Goal: Task Accomplishment & Management: Complete application form

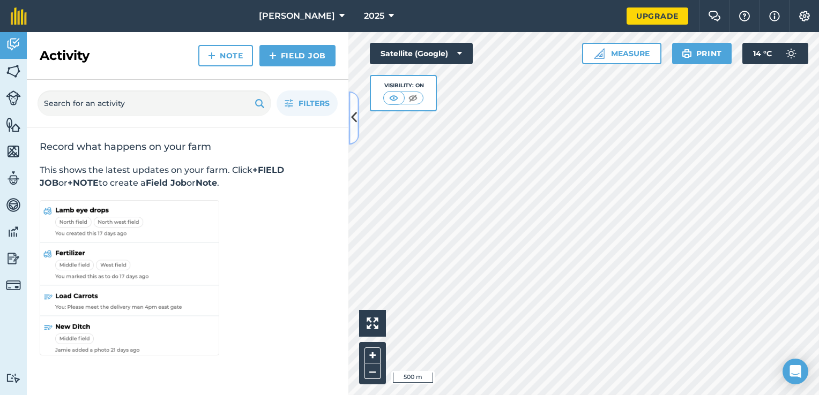
click at [356, 124] on icon at bounding box center [354, 118] width 6 height 19
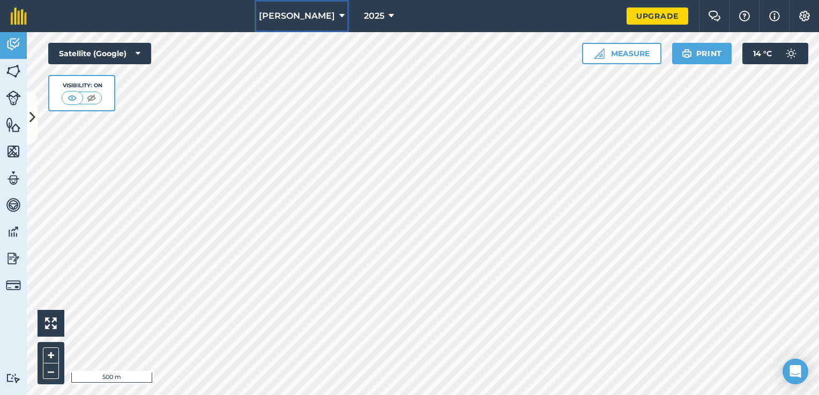
click at [327, 29] on button "[PERSON_NAME]" at bounding box center [301, 16] width 94 height 32
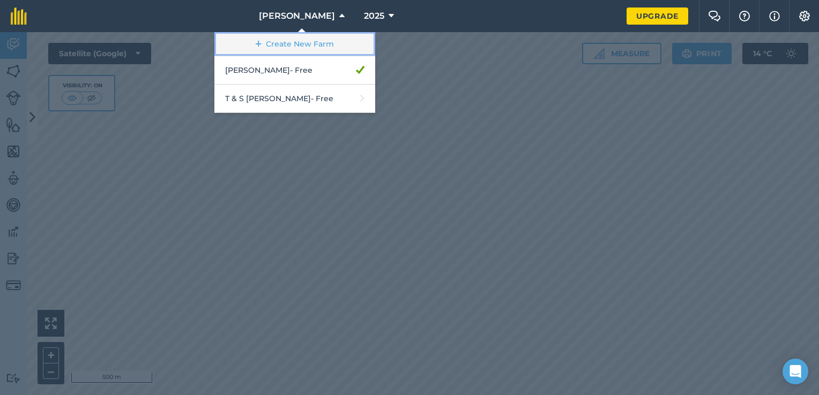
click at [303, 47] on link "Create New Farm" at bounding box center [294, 44] width 161 height 24
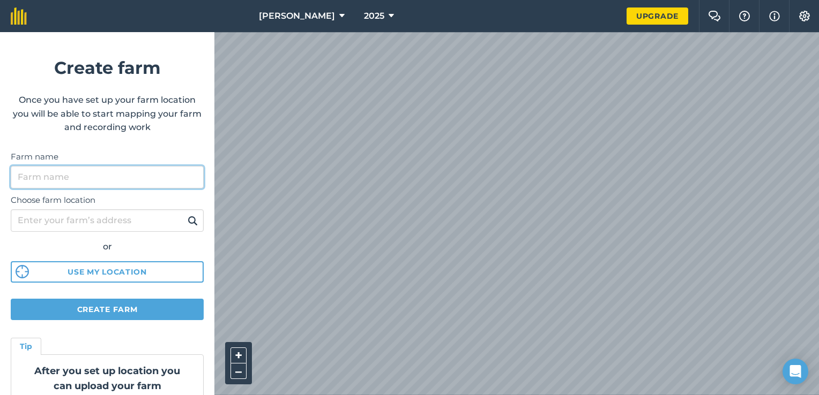
click at [96, 176] on input "Farm name" at bounding box center [107, 177] width 193 height 22
click at [18, 177] on input "Ramus" at bounding box center [107, 177] width 193 height 22
type input "[PERSON_NAME]"
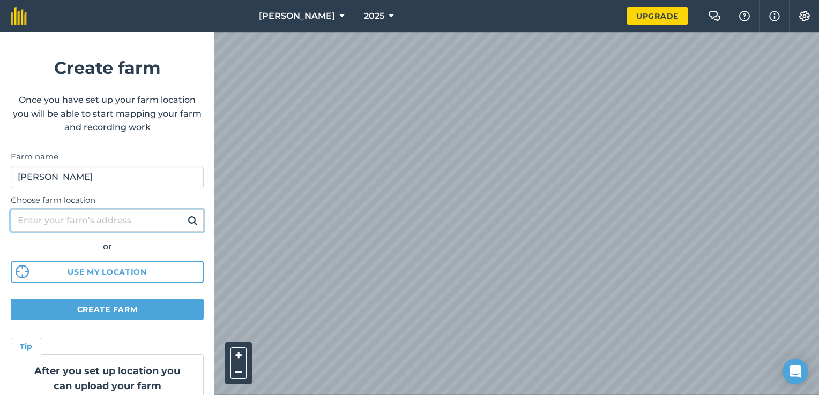
click at [105, 223] on input "Choose farm location" at bounding box center [107, 220] width 193 height 22
click at [80, 221] on input "Choose farm location" at bounding box center [107, 220] width 193 height 22
click at [187, 219] on img at bounding box center [192, 220] width 10 height 13
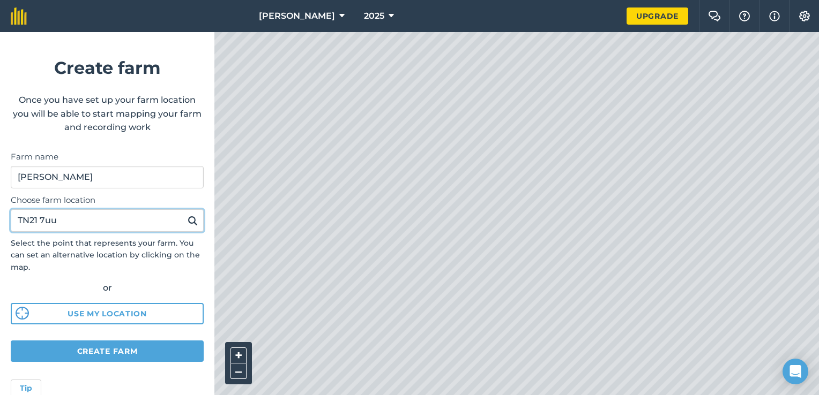
click at [102, 228] on input "TN21 7uu" at bounding box center [107, 220] width 193 height 22
type input "TN37 7uu"
click at [184, 214] on button at bounding box center [192, 221] width 17 height 14
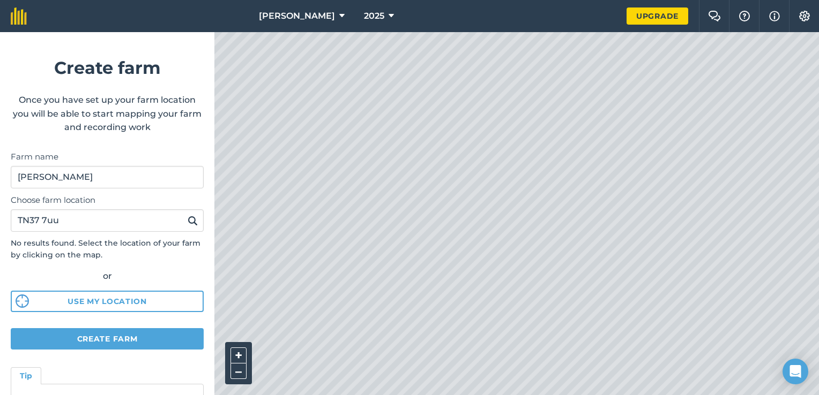
click at [187, 222] on img at bounding box center [192, 220] width 10 height 13
click at [187, 220] on img at bounding box center [192, 220] width 10 height 13
click at [190, 228] on input "TN37 7uu" at bounding box center [107, 220] width 193 height 22
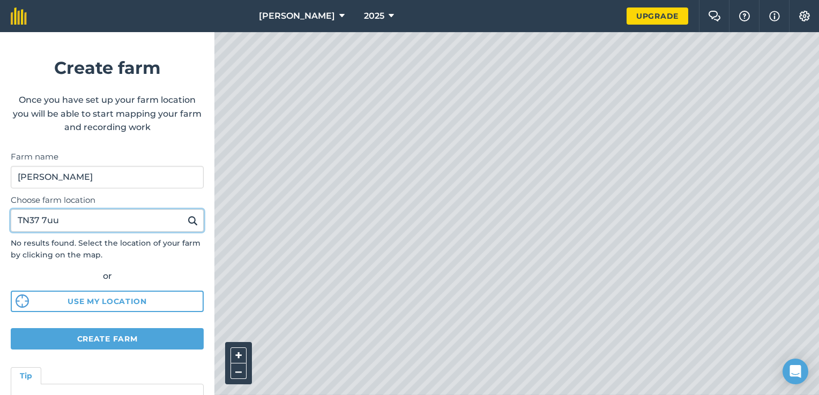
click at [184, 214] on button at bounding box center [192, 221] width 17 height 14
click at [187, 222] on img at bounding box center [192, 220] width 10 height 13
click at [148, 220] on input "TN37 7uu" at bounding box center [107, 220] width 193 height 22
drag, startPoint x: 146, startPoint y: 221, endPoint x: -2, endPoint y: 226, distance: 148.0
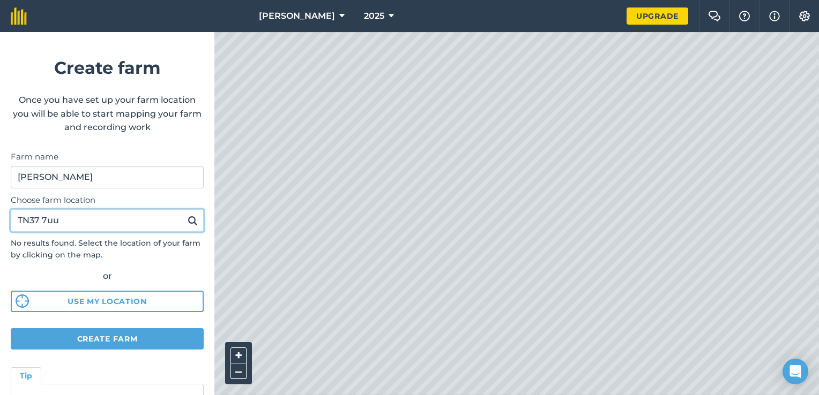
click at [0, 226] on html "[PERSON_NAME] 2025 Upgrade Farm Chat Help Info Settings Create farm Once you ha…" at bounding box center [409, 197] width 819 height 395
click at [184, 214] on button at bounding box center [192, 221] width 17 height 14
click at [46, 220] on input "Choose farm location" at bounding box center [107, 220] width 193 height 22
click at [146, 224] on input "Choose farm location" at bounding box center [107, 220] width 193 height 22
click at [184, 214] on button at bounding box center [192, 221] width 17 height 14
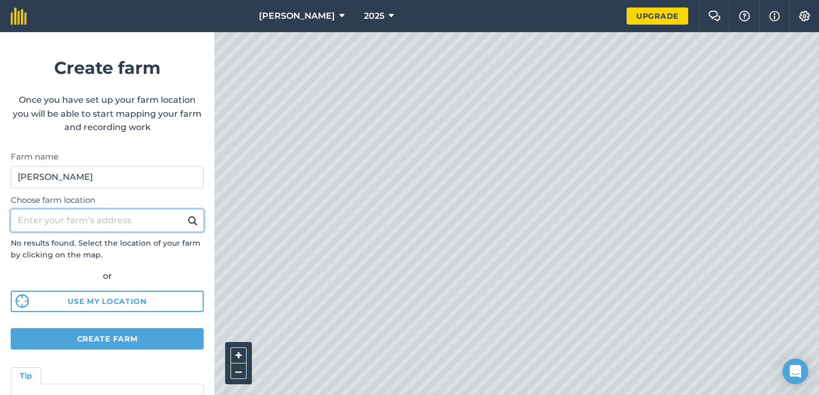
click at [184, 214] on button at bounding box center [192, 221] width 17 height 14
click at [187, 225] on img at bounding box center [192, 220] width 10 height 13
click at [143, 224] on input "Choose farm location" at bounding box center [107, 220] width 193 height 22
click at [184, 214] on button at bounding box center [192, 221] width 17 height 14
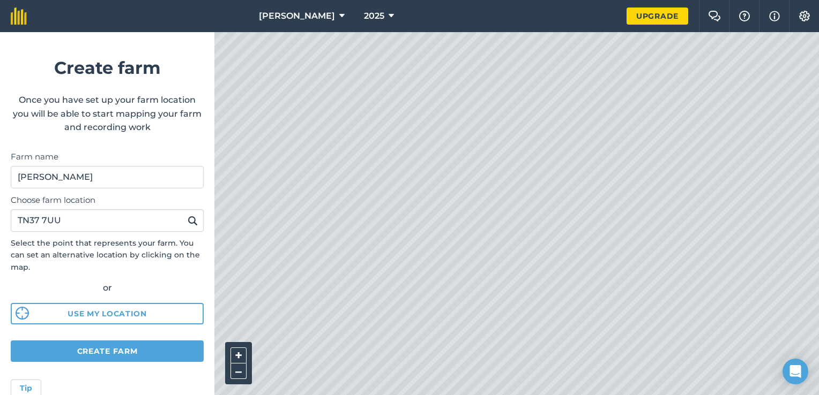
click at [187, 220] on img at bounding box center [192, 220] width 10 height 13
click at [243, 369] on button "–" at bounding box center [238, 372] width 16 height 16
click at [234, 357] on button "+" at bounding box center [238, 356] width 16 height 16
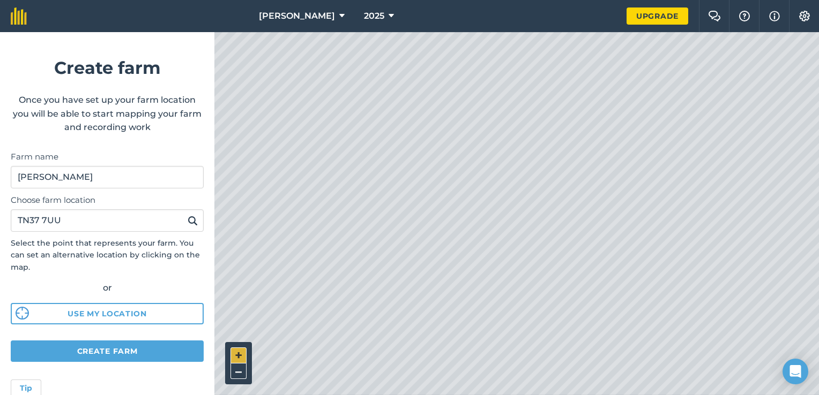
click at [234, 357] on button "+" at bounding box center [238, 356] width 16 height 16
click at [42, 215] on input "TN37 7UU" at bounding box center [107, 220] width 193 height 22
type input "TN31 7UU"
click at [184, 214] on button at bounding box center [192, 221] width 17 height 14
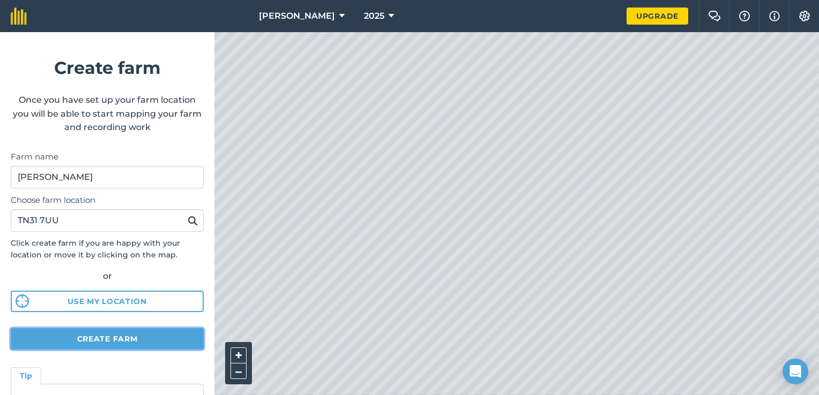
click at [108, 335] on button "Create farm" at bounding box center [107, 338] width 193 height 21
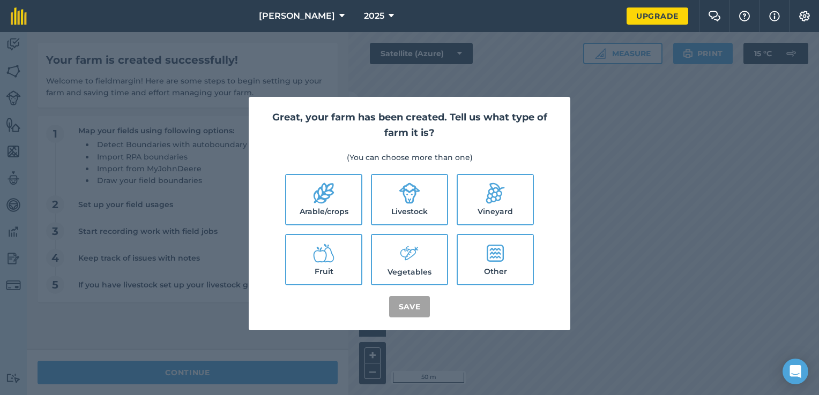
click at [324, 215] on label "Arable/crops" at bounding box center [323, 199] width 75 height 49
checkbox input "true"
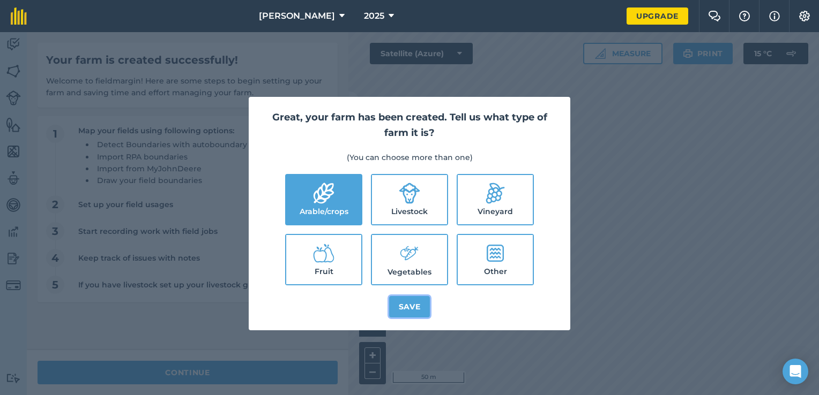
click at [414, 307] on button "Save" at bounding box center [409, 306] width 41 height 21
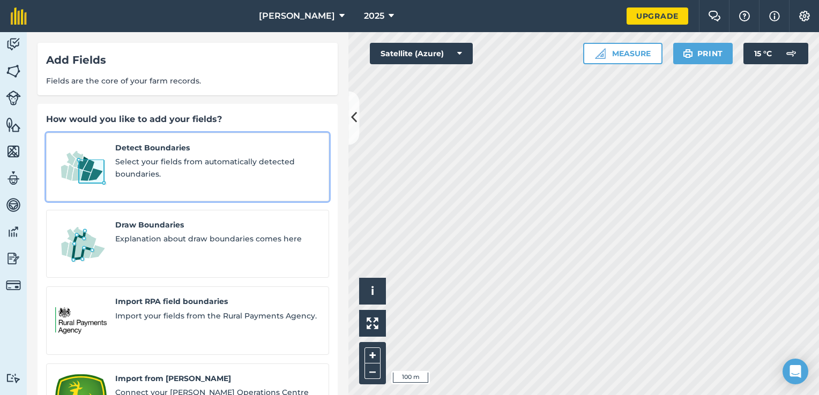
click at [125, 169] on span "Select your fields from automatically detected boundaries." at bounding box center [217, 168] width 205 height 24
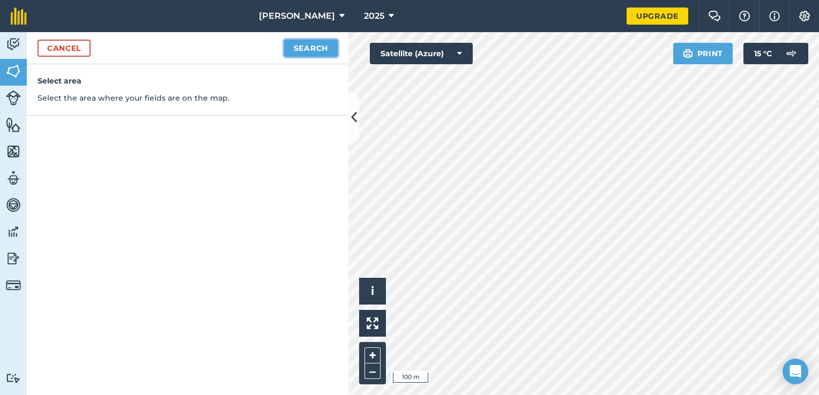
click at [305, 46] on button "Search" at bounding box center [311, 48] width 54 height 17
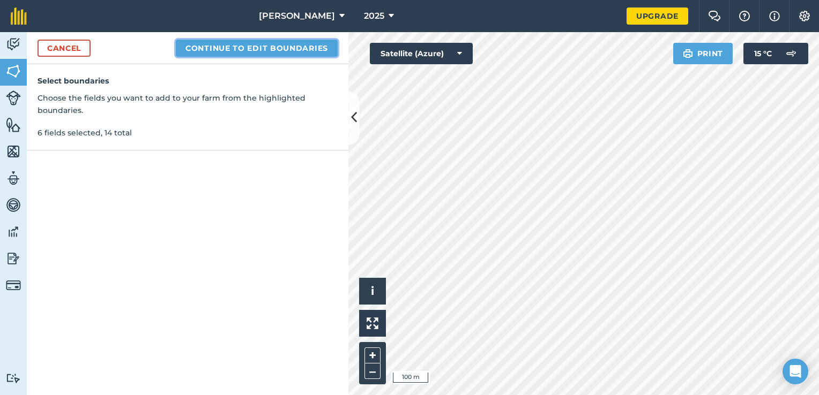
click at [238, 54] on button "Continue to edit boundaries" at bounding box center [257, 48] width 162 height 17
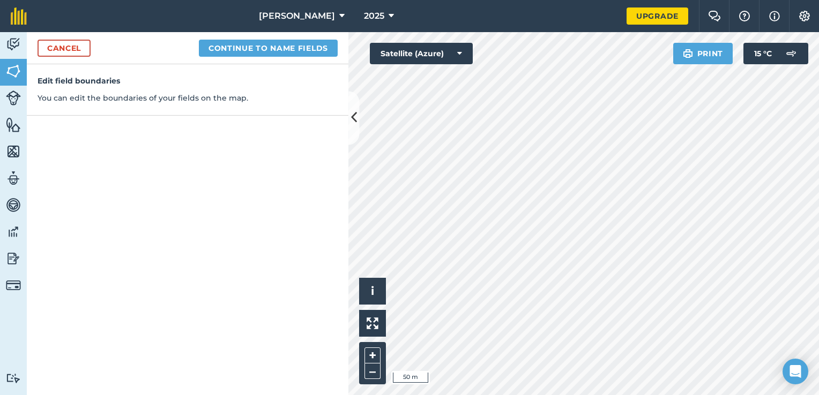
click at [284, 38] on div "Cancel Continue to name fields" at bounding box center [187, 48] width 321 height 32
click at [276, 48] on button "Continue to name fields" at bounding box center [268, 48] width 139 height 17
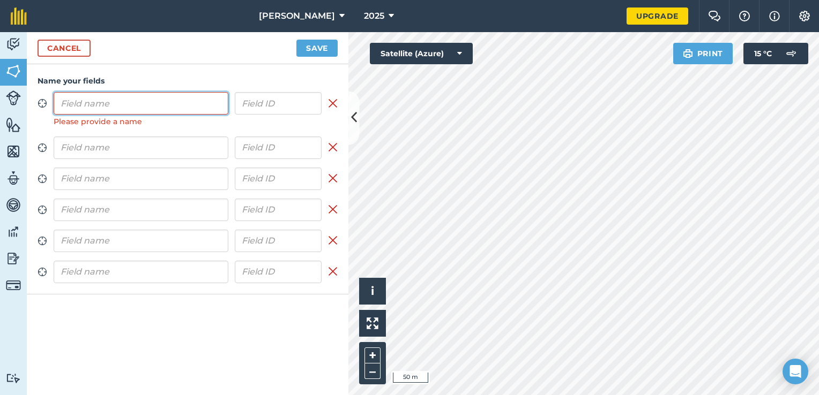
click at [87, 102] on input "text" at bounding box center [141, 103] width 175 height 22
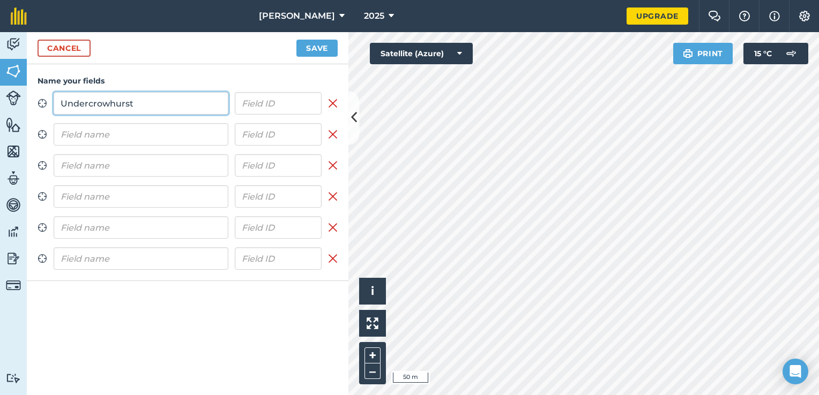
type input "Undercrowhurst"
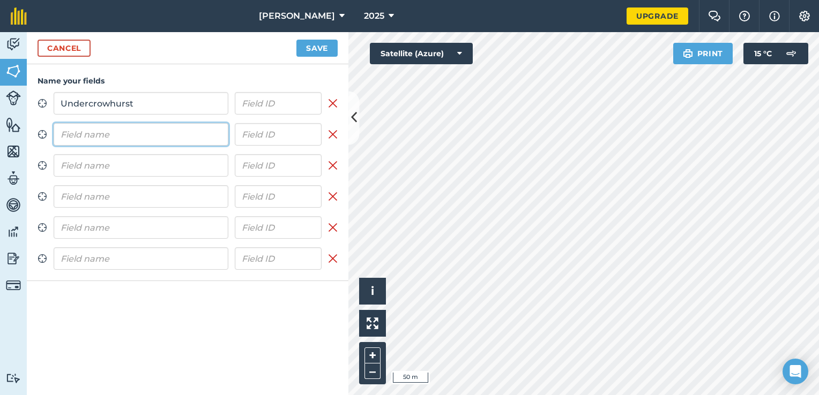
click at [84, 131] on input "text" at bounding box center [141, 134] width 175 height 22
click at [336, 132] on img at bounding box center [333, 134] width 10 height 13
click at [179, 172] on input "text" at bounding box center [141, 165] width 175 height 22
type input "[PERSON_NAME]"
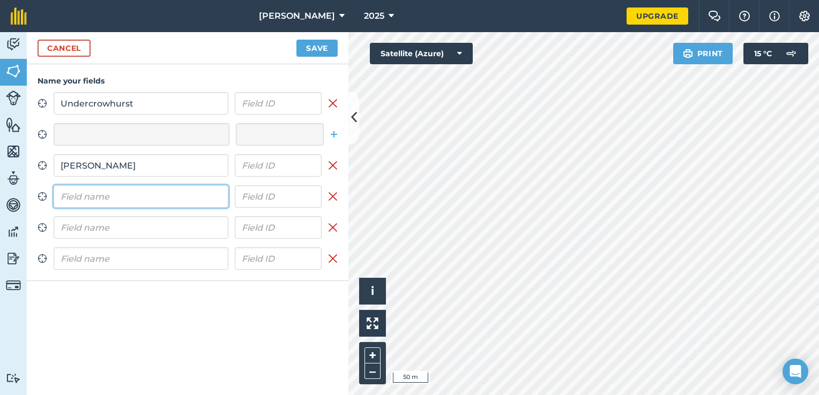
click at [116, 194] on input "text" at bounding box center [141, 196] width 175 height 22
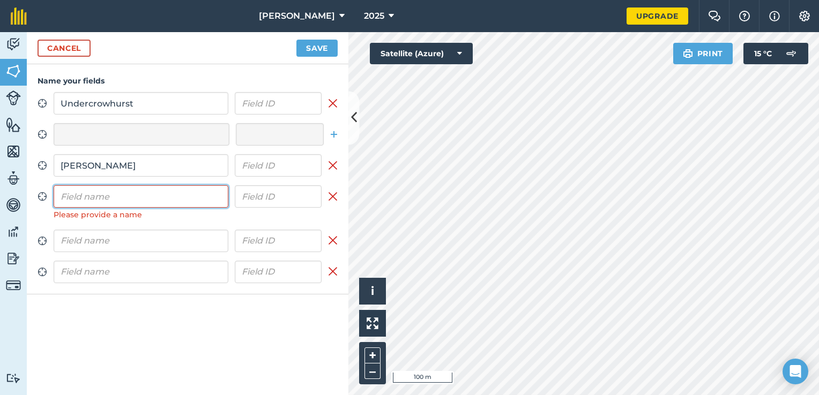
click at [85, 198] on input "text" at bounding box center [141, 196] width 175 height 22
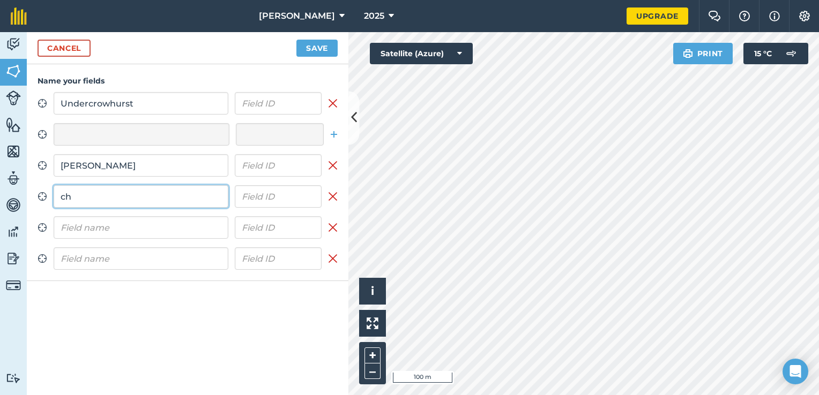
type input "c"
type input "Channel field"
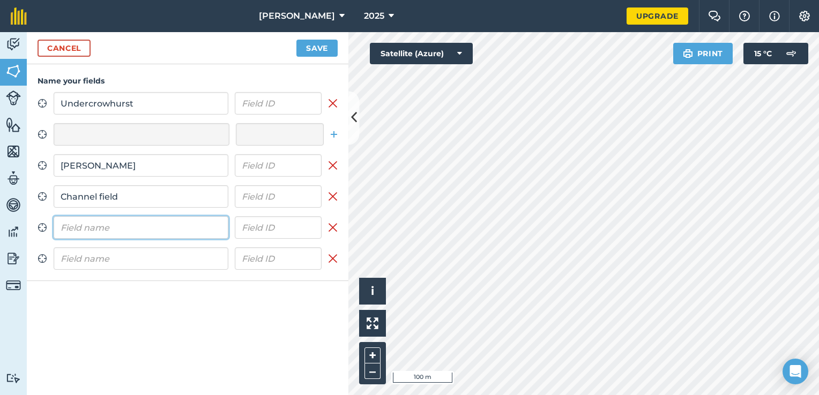
click at [92, 226] on input "text" at bounding box center [141, 227] width 175 height 22
type input "[PERSON_NAME]"
click at [86, 258] on input "text" at bounding box center [141, 258] width 175 height 22
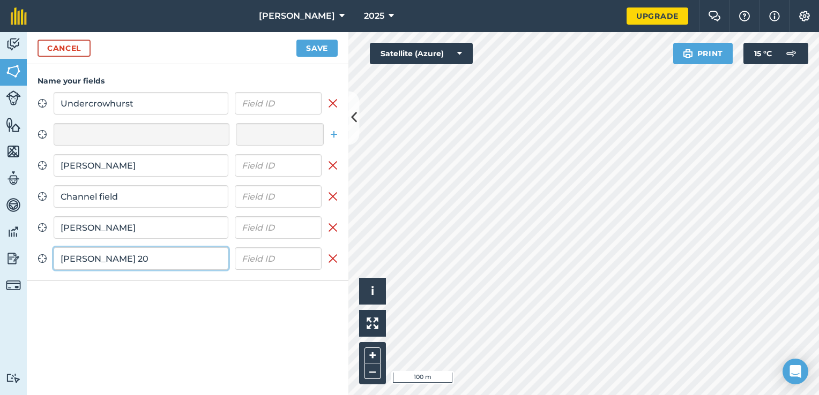
type input "[PERSON_NAME] 20"
click at [318, 48] on button "Save" at bounding box center [316, 48] width 41 height 17
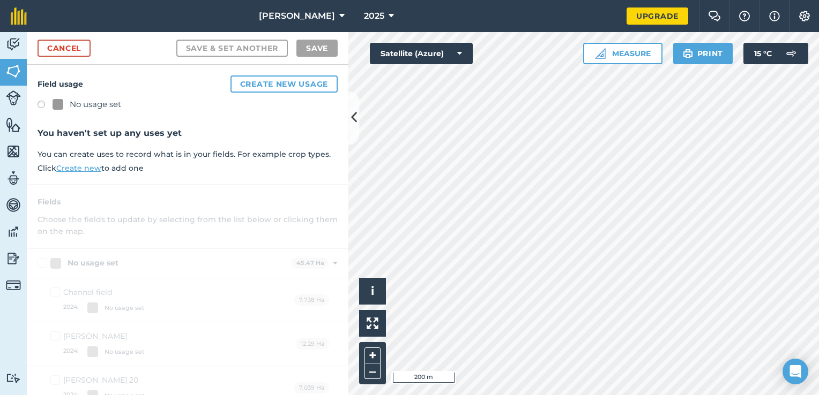
click at [39, 102] on label at bounding box center [44, 106] width 15 height 11
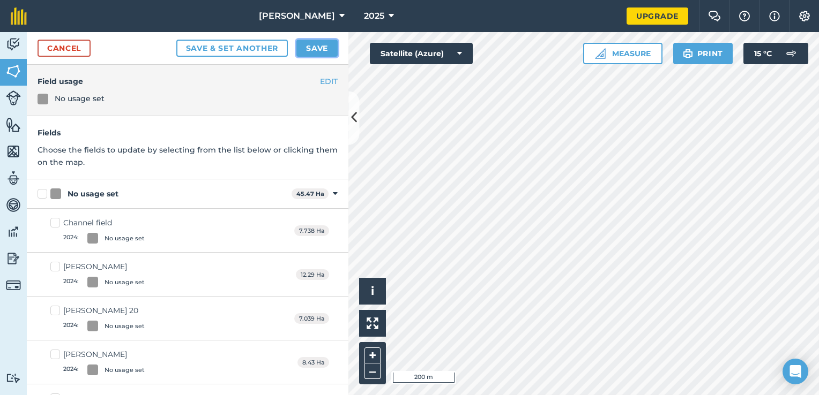
click at [311, 56] on button "Save" at bounding box center [316, 48] width 41 height 17
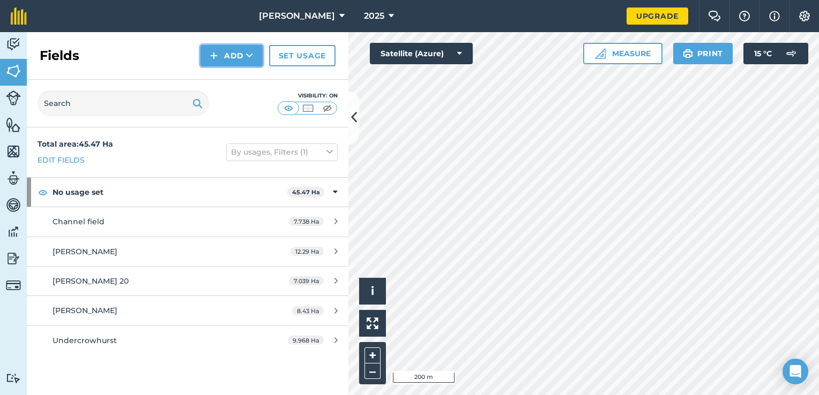
click at [238, 52] on button "Add" at bounding box center [231, 55] width 62 height 21
click at [237, 78] on link "Draw" at bounding box center [231, 80] width 59 height 24
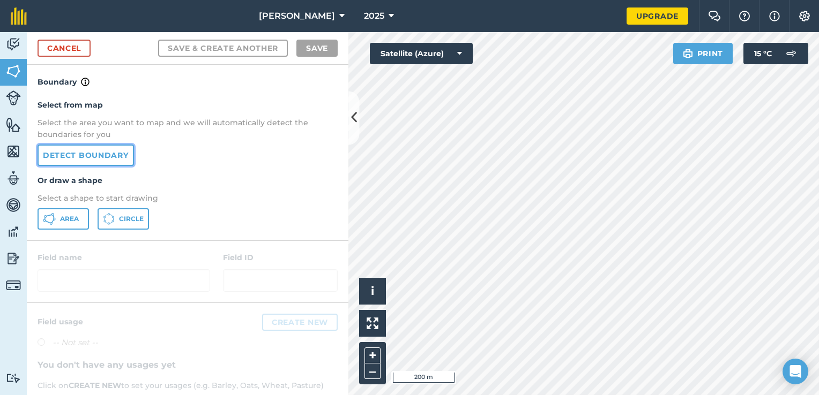
click at [61, 160] on link "Detect boundary" at bounding box center [85, 155] width 96 height 21
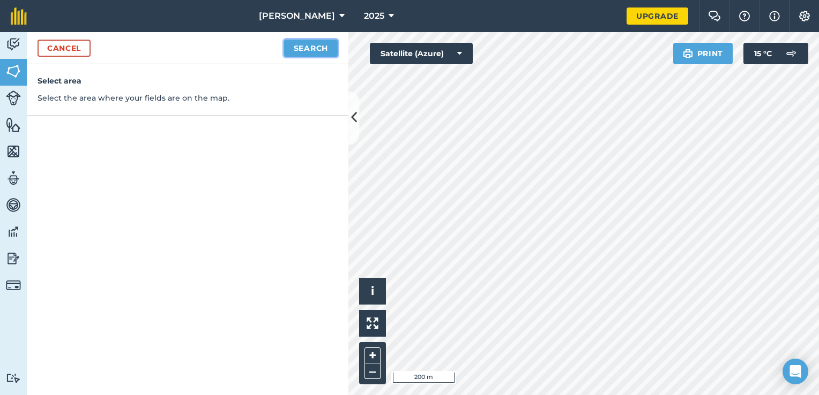
click at [297, 48] on button "Search" at bounding box center [311, 48] width 54 height 17
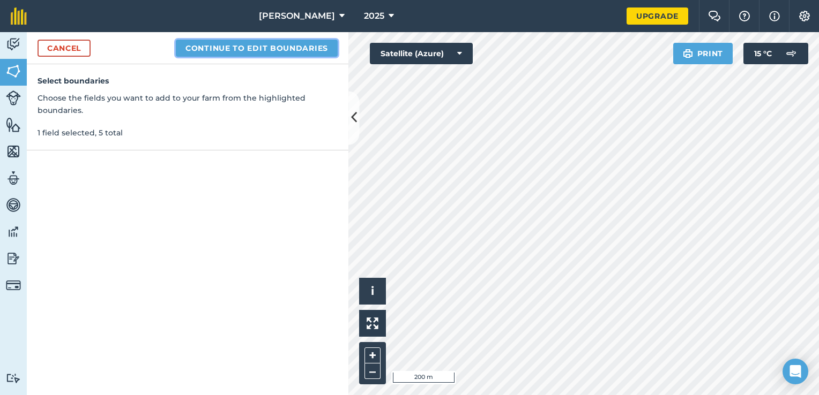
click at [243, 43] on button "Continue to edit boundaries" at bounding box center [257, 48] width 162 height 17
click at [223, 48] on button "Continue to name fields" at bounding box center [268, 48] width 139 height 17
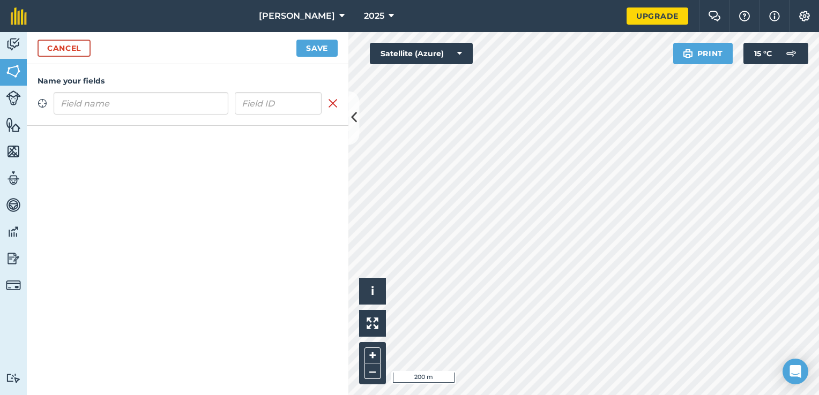
click at [189, 113] on input "text" at bounding box center [141, 103] width 175 height 22
type input "Coldharbour"
click at [320, 50] on button "Save" at bounding box center [316, 48] width 41 height 17
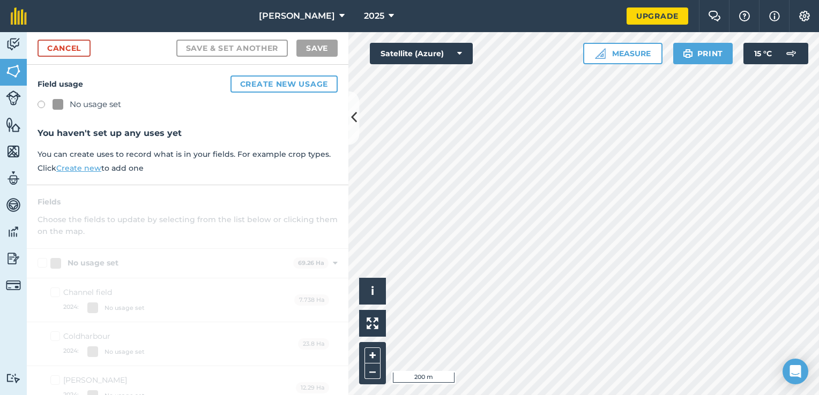
click at [80, 104] on div "No usage set" at bounding box center [95, 104] width 51 height 13
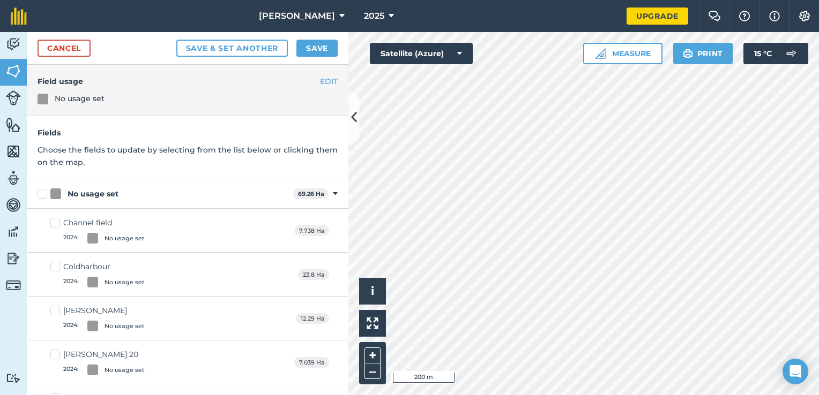
click at [319, 63] on div "Cancel Save & set another Save" at bounding box center [187, 48] width 321 height 33
click at [321, 49] on button "Save" at bounding box center [316, 48] width 41 height 17
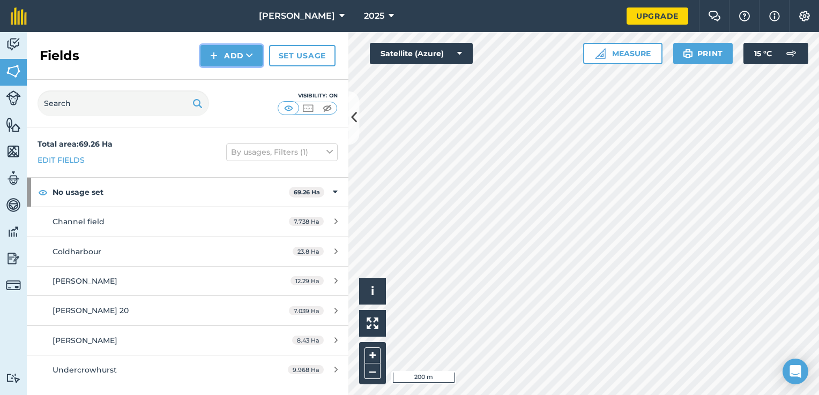
click at [242, 51] on button "Add" at bounding box center [231, 55] width 62 height 21
click at [224, 88] on link "Draw" at bounding box center [231, 80] width 59 height 24
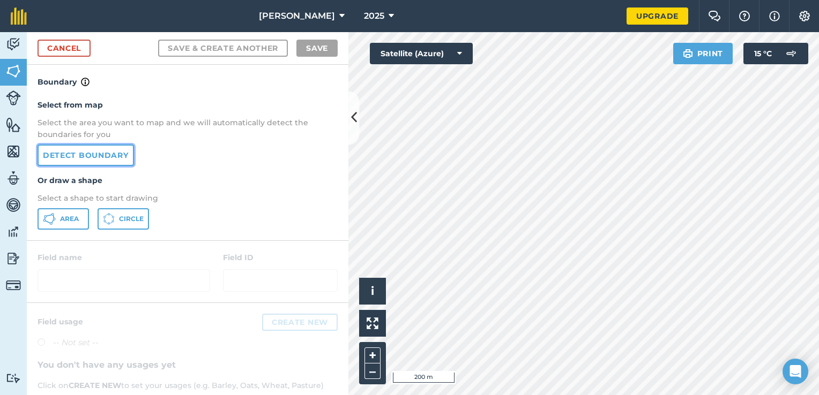
click at [118, 150] on link "Detect boundary" at bounding box center [85, 155] width 96 height 21
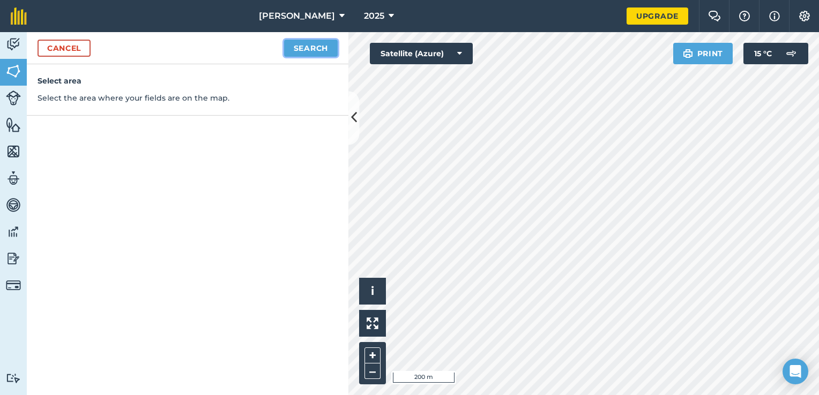
click at [314, 48] on button "Search" at bounding box center [311, 48] width 54 height 17
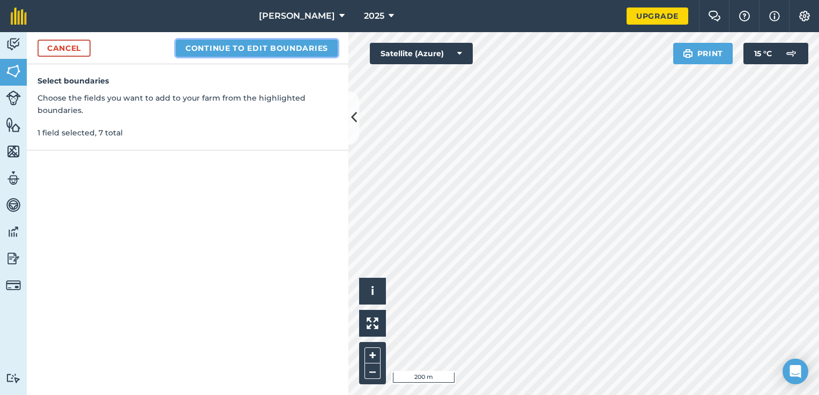
click at [269, 49] on button "Continue to edit boundaries" at bounding box center [257, 48] width 162 height 17
click at [232, 40] on button "Continue to name fields" at bounding box center [268, 48] width 139 height 17
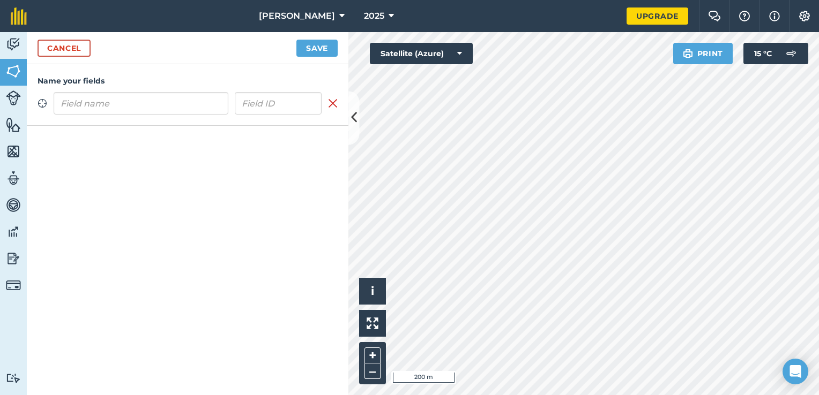
click at [160, 108] on input "text" at bounding box center [141, 103] width 175 height 22
click at [118, 104] on input "Loides" at bounding box center [141, 103] width 175 height 22
type input "Lloyds"
click at [325, 52] on button "Save" at bounding box center [316, 48] width 41 height 17
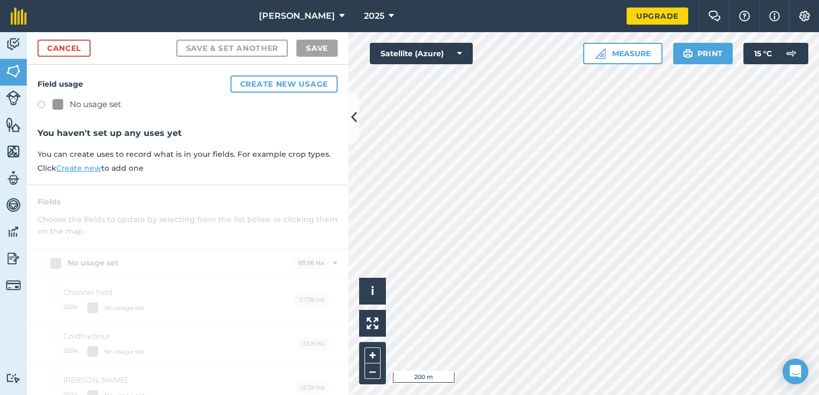
click at [107, 101] on div "No usage set" at bounding box center [95, 104] width 51 height 13
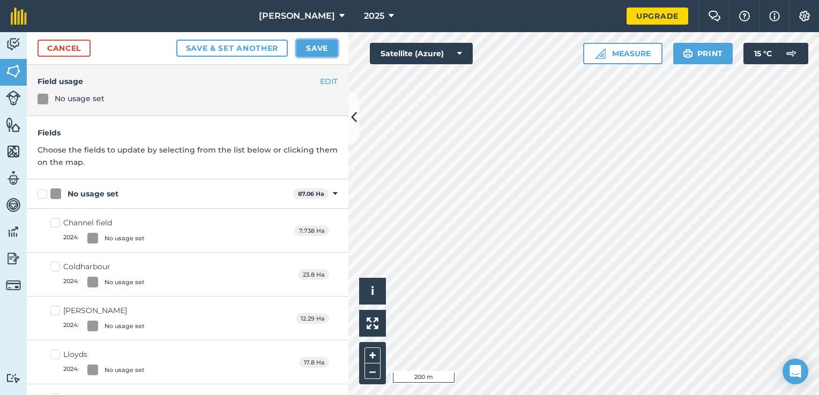
click at [311, 55] on button "Save" at bounding box center [316, 48] width 41 height 17
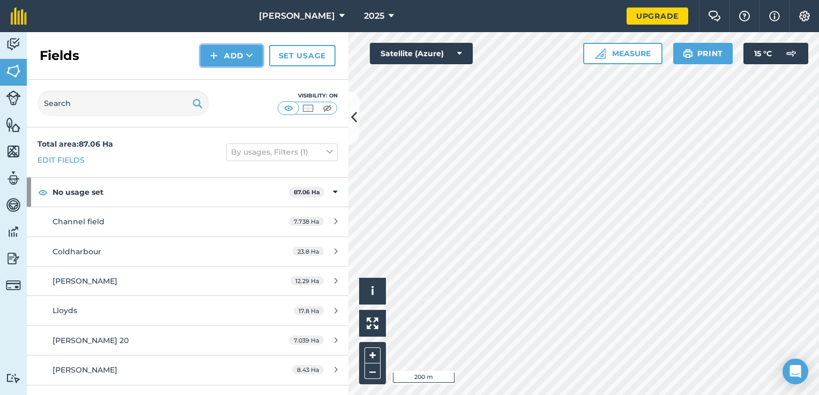
click at [250, 63] on button "Add" at bounding box center [231, 55] width 62 height 21
click at [237, 81] on link "Draw" at bounding box center [231, 80] width 59 height 24
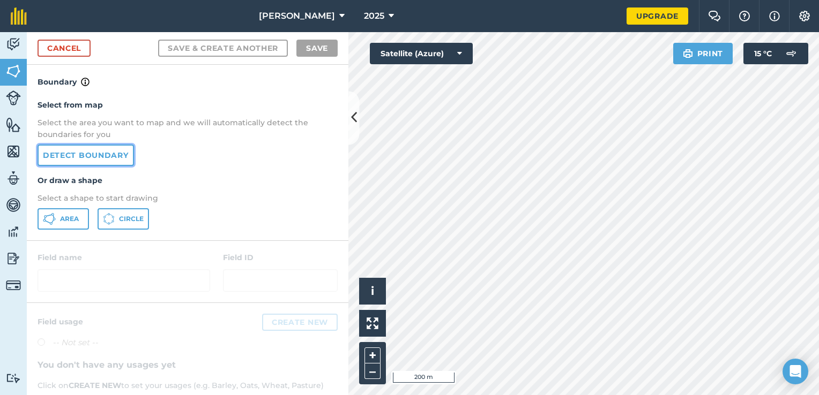
click at [104, 156] on link "Detect boundary" at bounding box center [85, 155] width 96 height 21
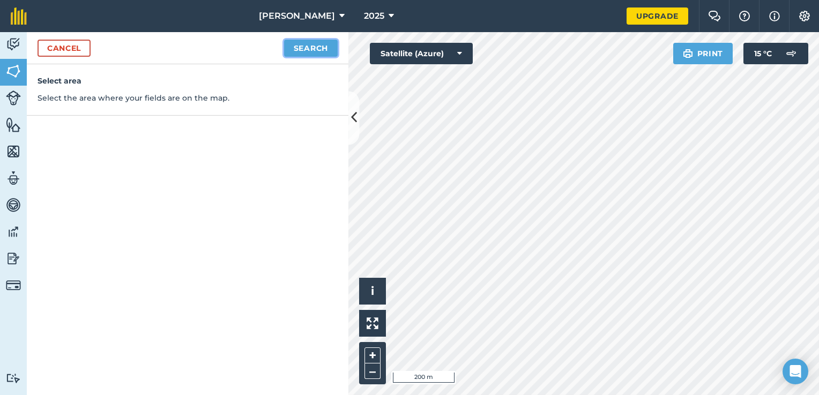
click at [297, 45] on button "Search" at bounding box center [311, 48] width 54 height 17
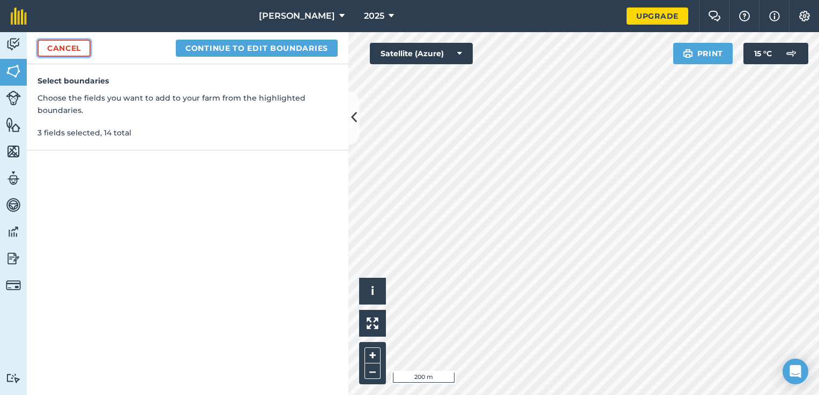
click at [63, 50] on link "Cancel" at bounding box center [63, 48] width 53 height 17
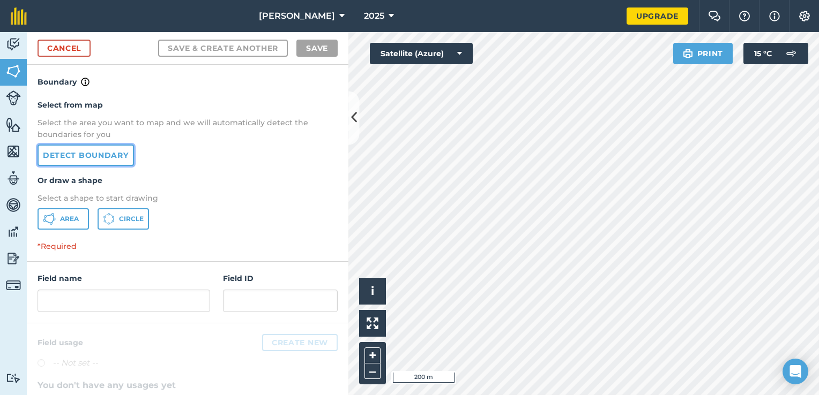
click at [95, 157] on link "Detect boundary" at bounding box center [85, 155] width 96 height 21
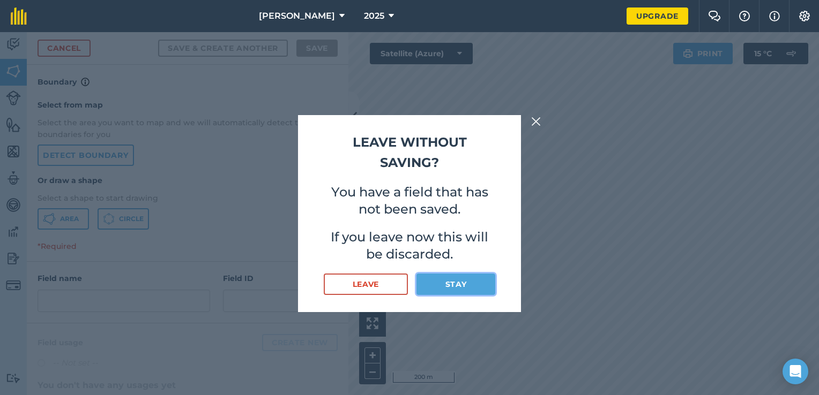
drag, startPoint x: 534, startPoint y: 122, endPoint x: 449, endPoint y: 284, distance: 183.1
click at [449, 284] on button "Stay" at bounding box center [455, 284] width 79 height 21
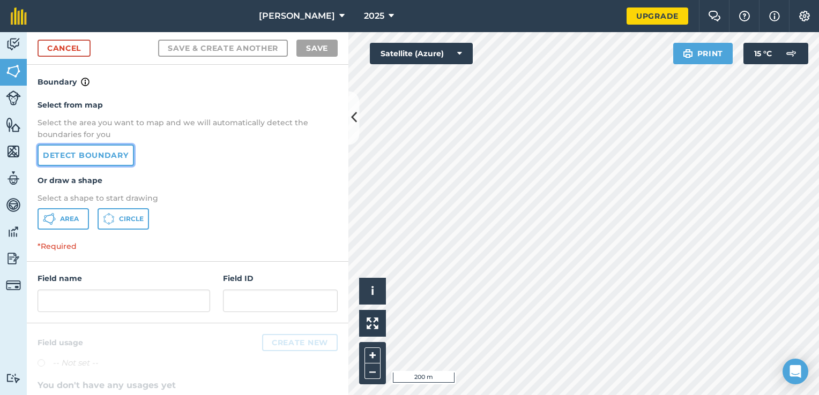
click at [107, 155] on link "Detect boundary" at bounding box center [85, 155] width 96 height 21
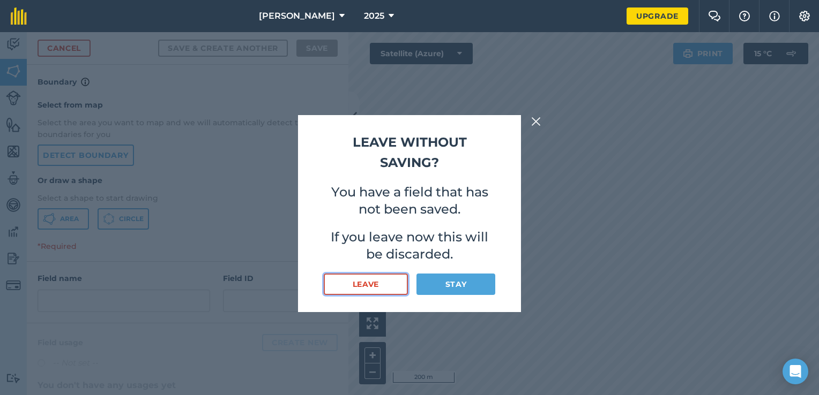
click at [369, 277] on button "Leave" at bounding box center [366, 284] width 84 height 21
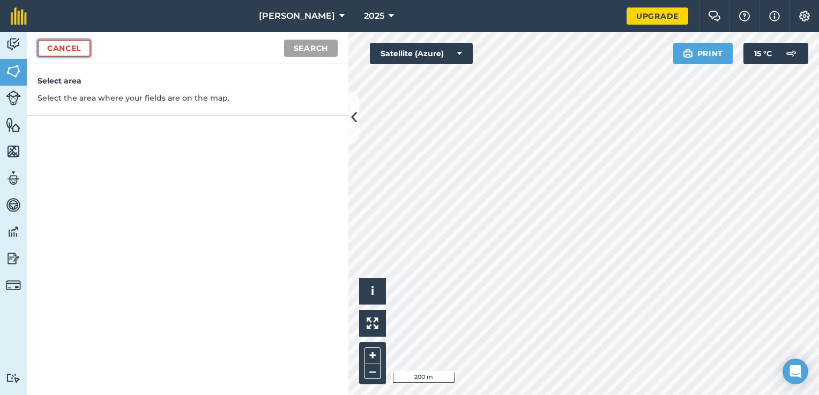
click at [47, 51] on link "Cancel" at bounding box center [63, 48] width 53 height 17
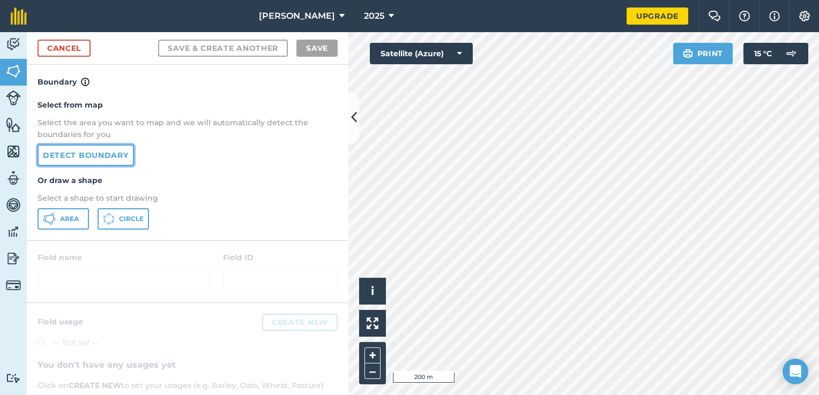
click at [82, 154] on link "Detect boundary" at bounding box center [85, 155] width 96 height 21
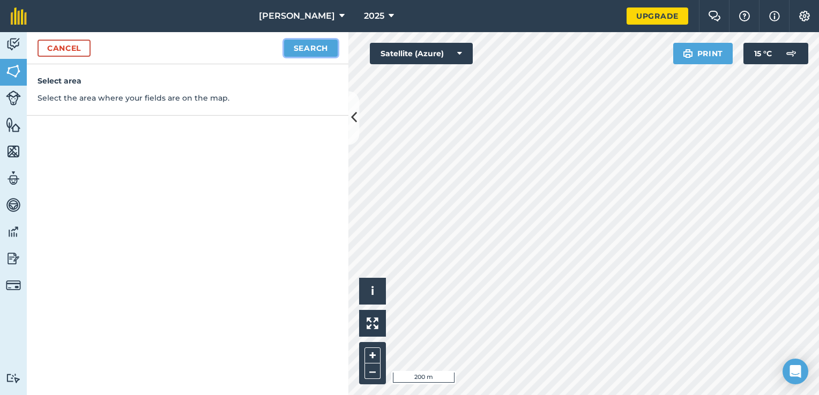
click at [318, 40] on button "Search" at bounding box center [311, 48] width 54 height 17
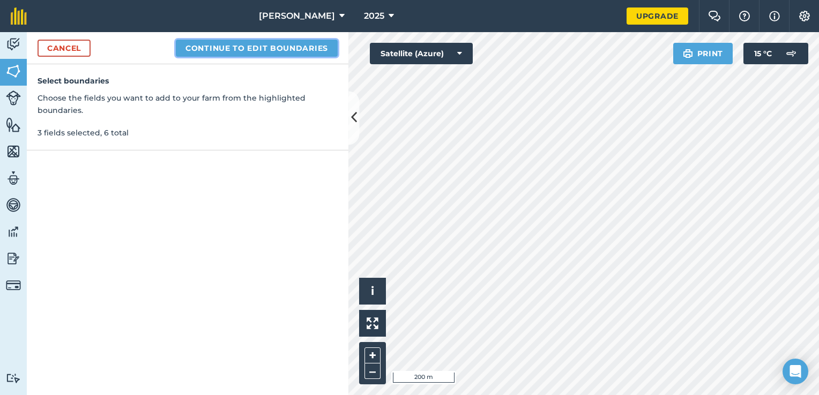
click at [287, 52] on button "Continue to edit boundaries" at bounding box center [257, 48] width 162 height 17
click at [291, 49] on button "Continue to name fields" at bounding box center [268, 48] width 139 height 17
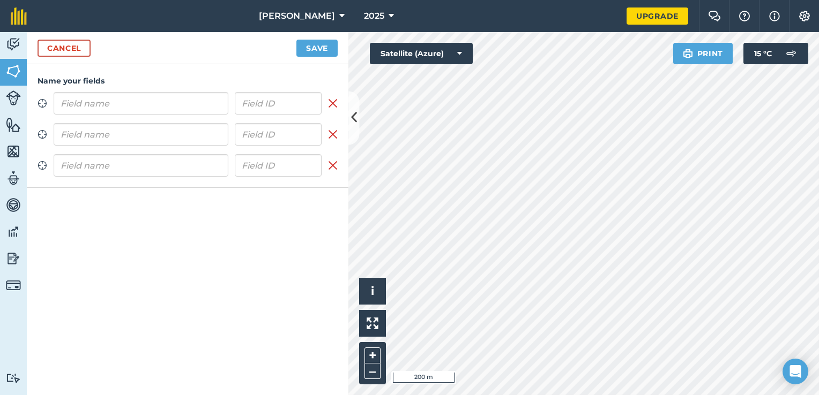
click at [165, 107] on input "text" at bounding box center [141, 103] width 175 height 22
click at [84, 164] on div "Zoom to field Remove field Zoom to field Remove field Zoom to field Remove field" at bounding box center [187, 134] width 300 height 85
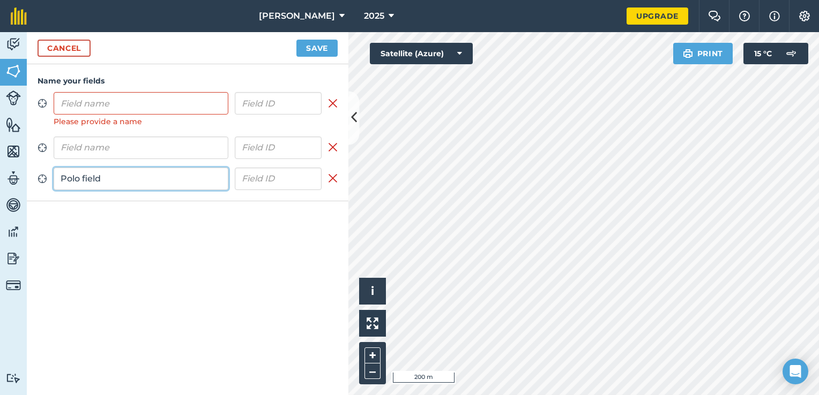
type input "Polo field"
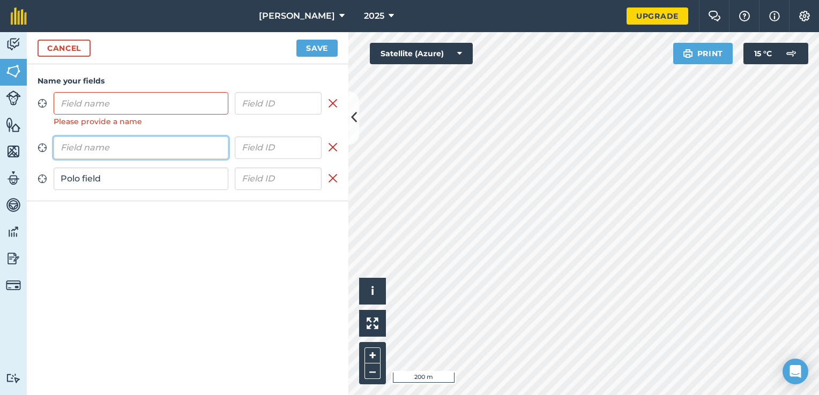
click at [104, 151] on input "text" at bounding box center [141, 148] width 175 height 22
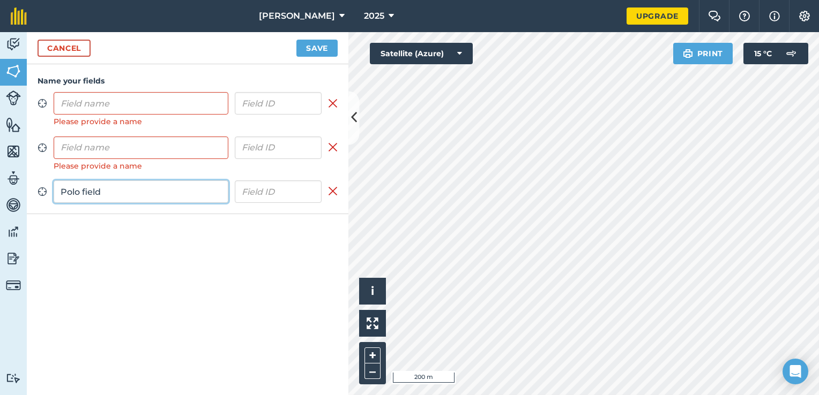
click at [107, 179] on div "Zoom to field Please provide a name Remove field Zoom to field Please provide a…" at bounding box center [187, 147] width 300 height 111
drag, startPoint x: 106, startPoint y: 192, endPoint x: 46, endPoint y: 193, distance: 60.0
click at [46, 193] on div "Zoom to field Polo field Remove field" at bounding box center [187, 192] width 300 height 22
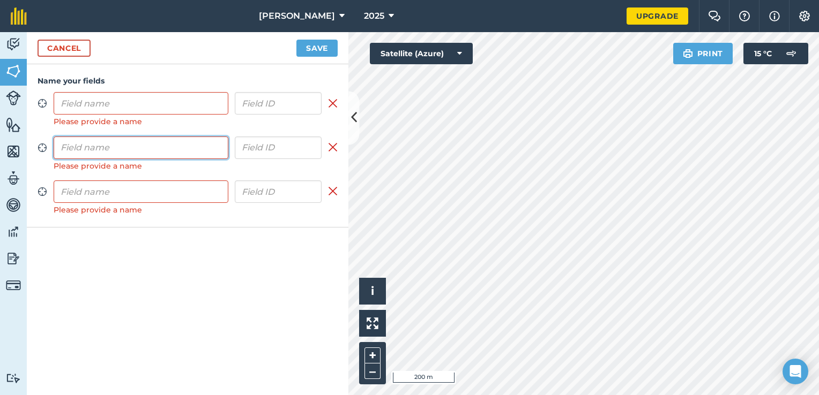
click at [90, 150] on input "text" at bounding box center [141, 148] width 175 height 22
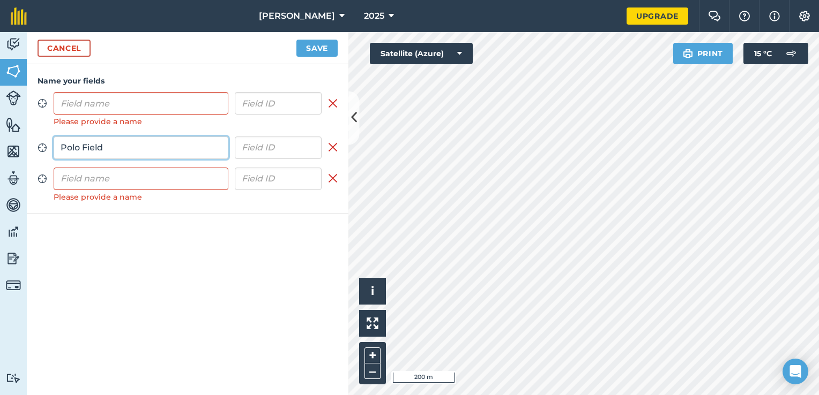
type input "Polo Field"
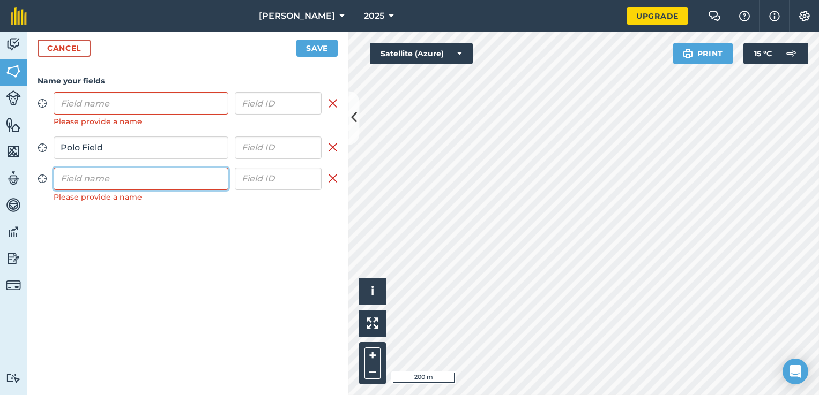
click at [118, 178] on input "text" at bounding box center [141, 179] width 175 height 22
type input "Bank field"
click at [119, 116] on div "Please provide a name" at bounding box center [141, 122] width 175 height 12
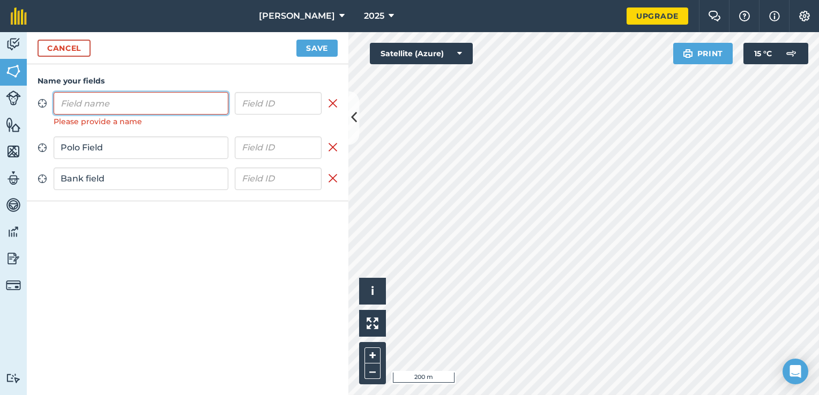
click at [114, 107] on input "text" at bounding box center [141, 103] width 175 height 22
click at [104, 108] on input "text" at bounding box center [141, 103] width 175 height 22
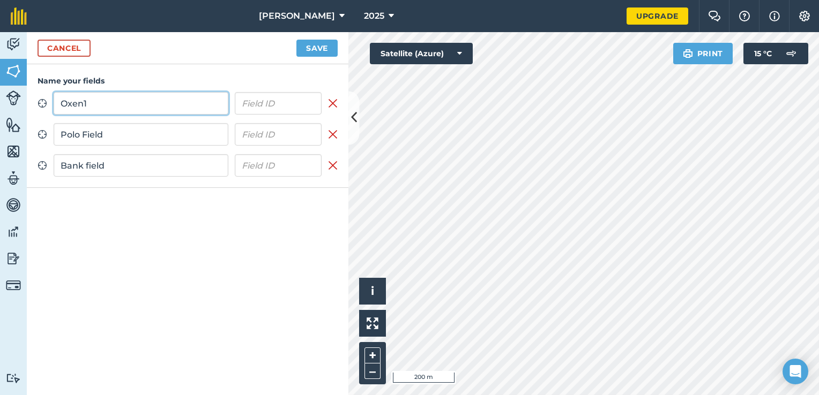
type input "Oxen1"
click at [315, 47] on button "Save" at bounding box center [316, 48] width 41 height 17
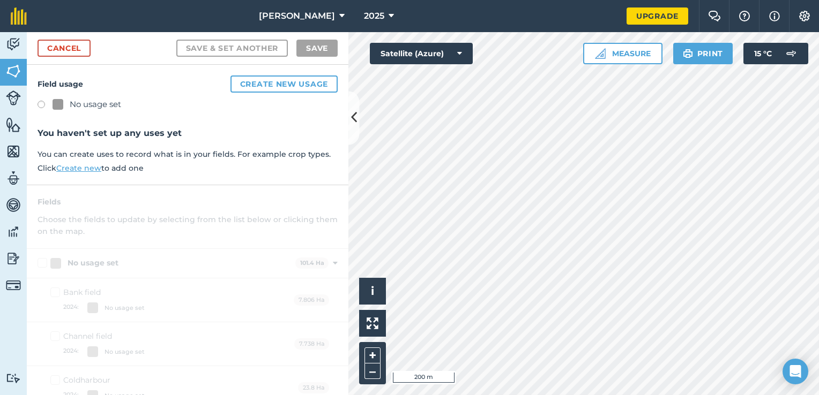
click at [92, 112] on div "No usage set" at bounding box center [187, 106] width 300 height 16
click at [101, 107] on div "No usage set" at bounding box center [95, 104] width 51 height 13
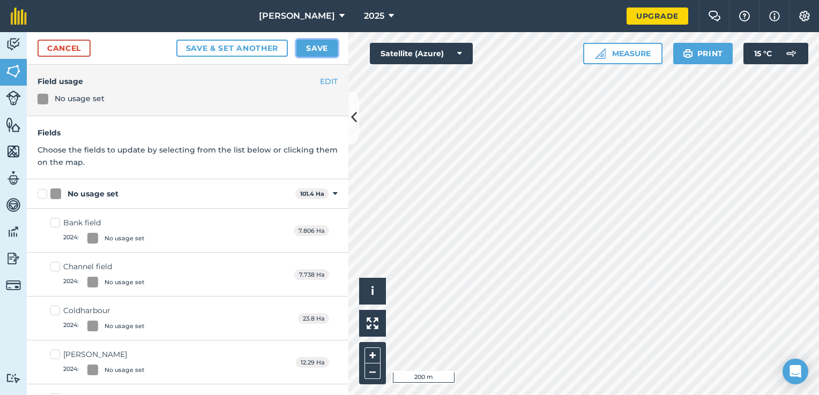
click at [316, 50] on button "Save" at bounding box center [316, 48] width 41 height 17
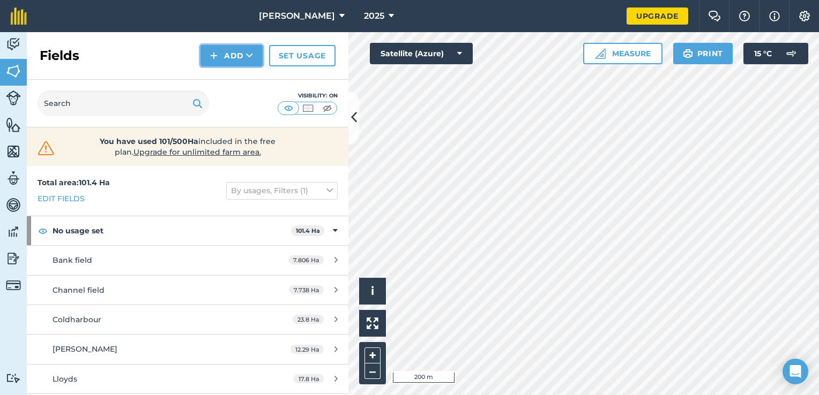
click at [249, 48] on button "Add" at bounding box center [231, 55] width 62 height 21
click at [236, 74] on link "Draw" at bounding box center [231, 80] width 59 height 24
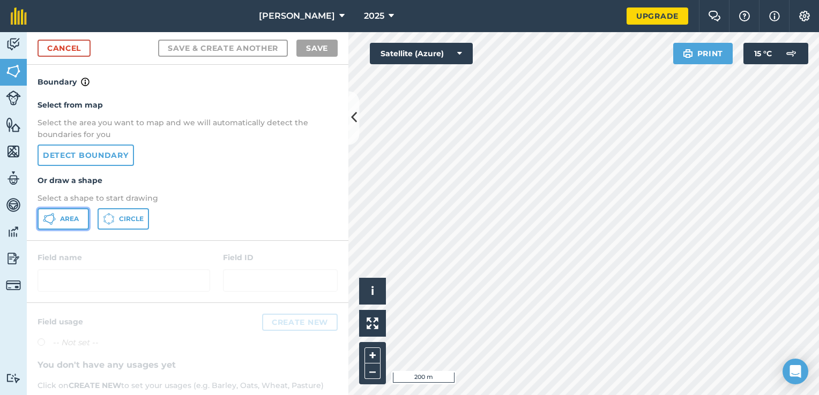
click at [73, 223] on button "Area" at bounding box center [62, 218] width 51 height 21
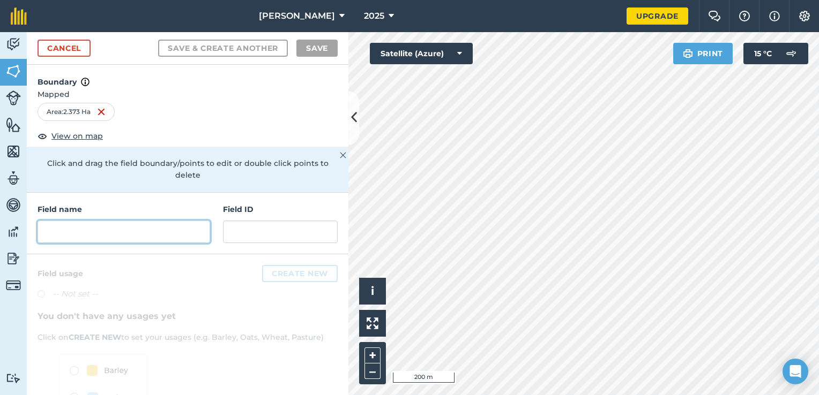
click at [189, 231] on input "text" at bounding box center [123, 232] width 172 height 22
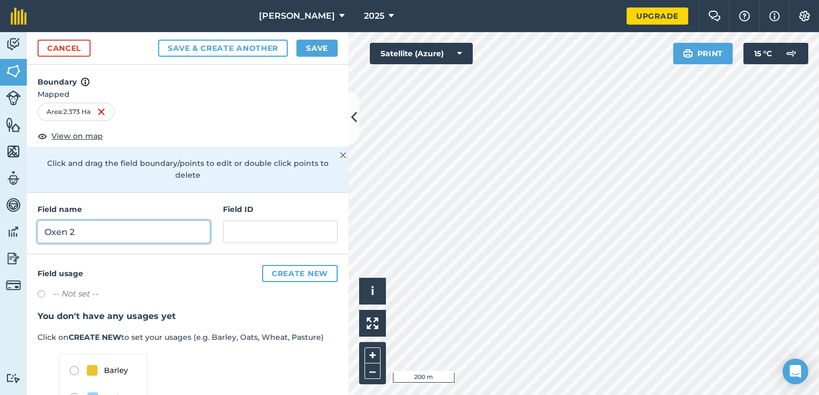
type input "Oxen 2"
click at [317, 37] on div "Cancel Save & Create Another Save" at bounding box center [187, 48] width 321 height 33
click at [313, 44] on button "Save" at bounding box center [316, 48] width 41 height 17
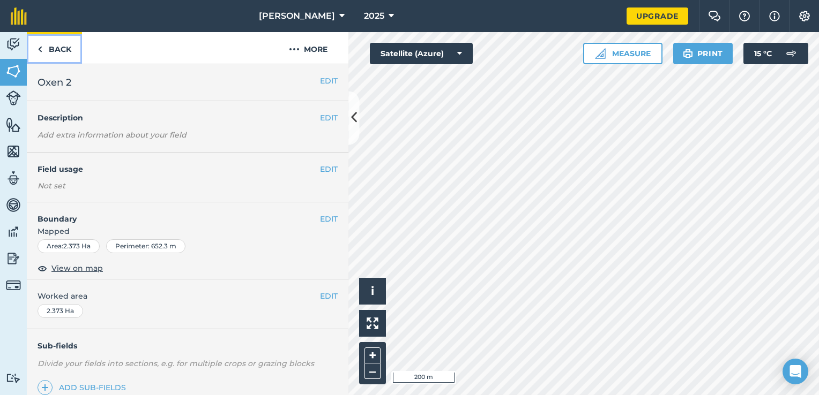
click at [59, 42] on link "Back" at bounding box center [54, 48] width 55 height 32
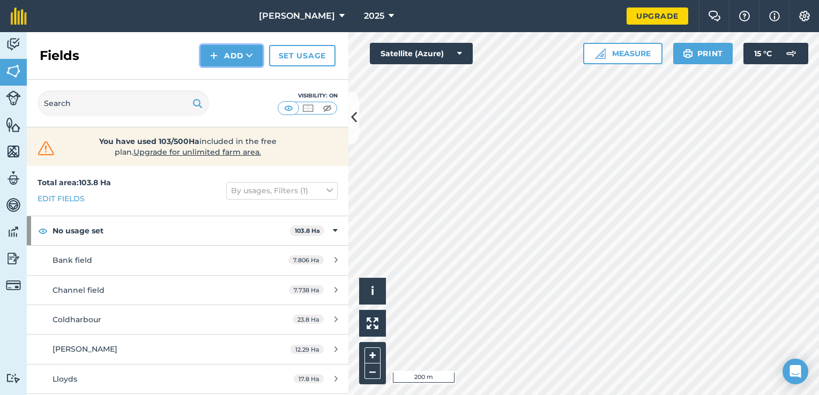
click at [242, 64] on button "Add" at bounding box center [231, 55] width 62 height 21
click at [220, 73] on link "Draw" at bounding box center [231, 80] width 59 height 24
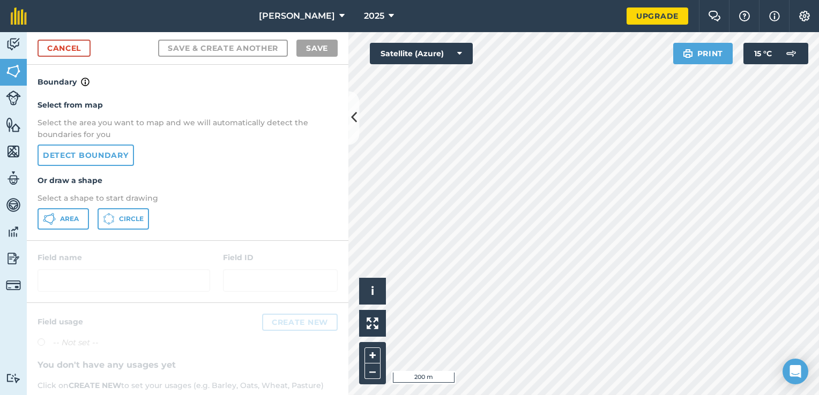
click at [99, 166] on div "Select from map Select the area you want to map and we will automatically detec…" at bounding box center [187, 164] width 321 height 152
click at [77, 215] on span "Area" at bounding box center [69, 219] width 19 height 9
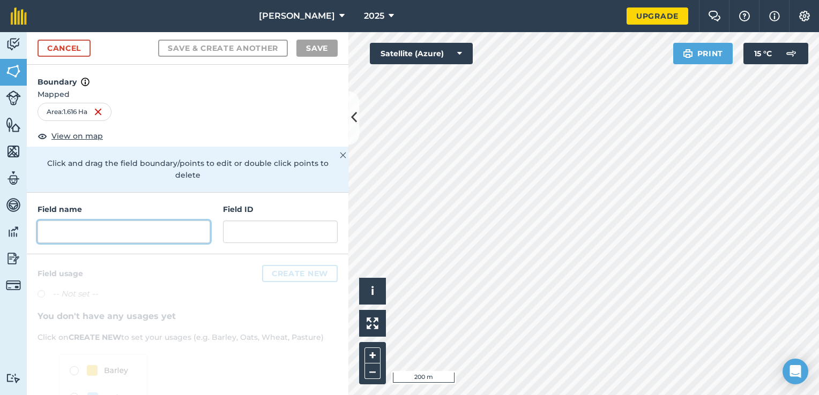
click at [169, 237] on input "text" at bounding box center [123, 232] width 172 height 22
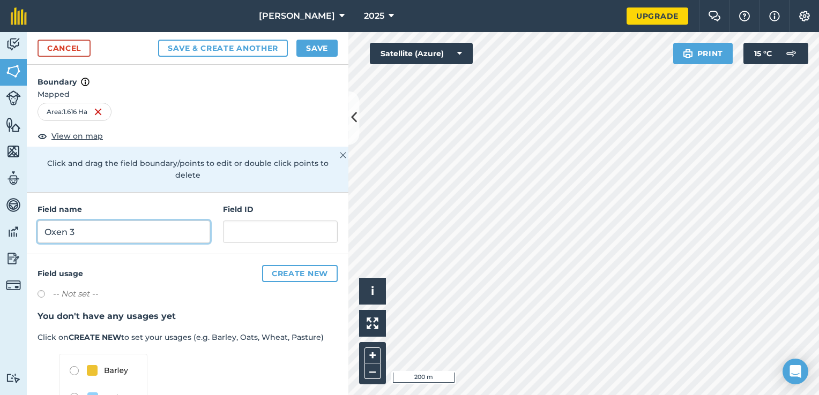
type input "Oxen 3"
click at [320, 50] on button "Save" at bounding box center [316, 48] width 41 height 17
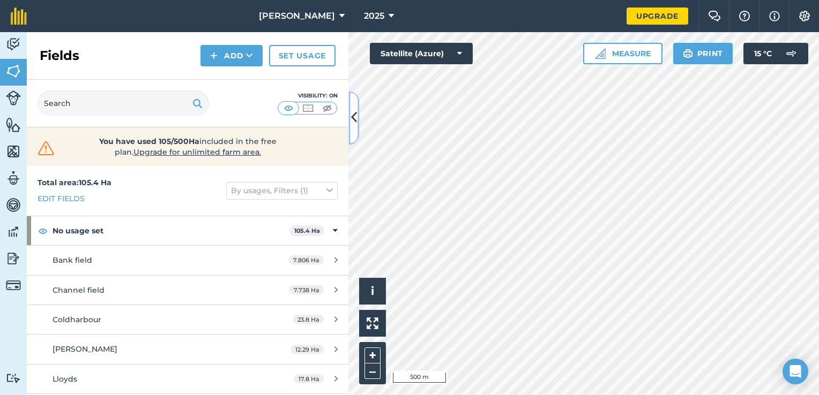
click at [351, 136] on button at bounding box center [353, 118] width 11 height 54
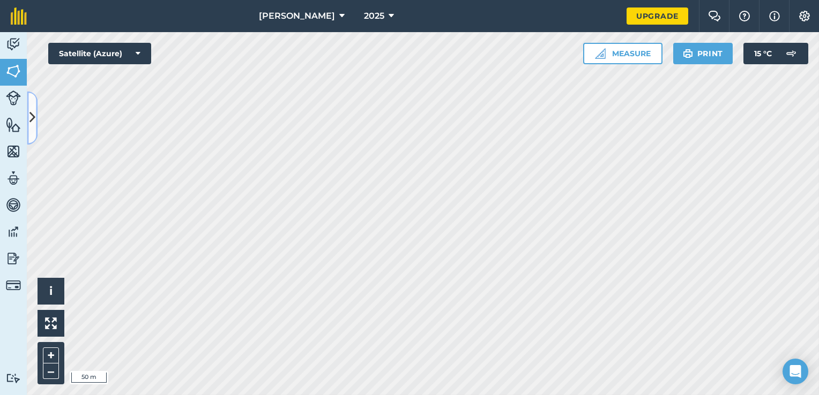
click at [32, 127] on button at bounding box center [32, 118] width 11 height 54
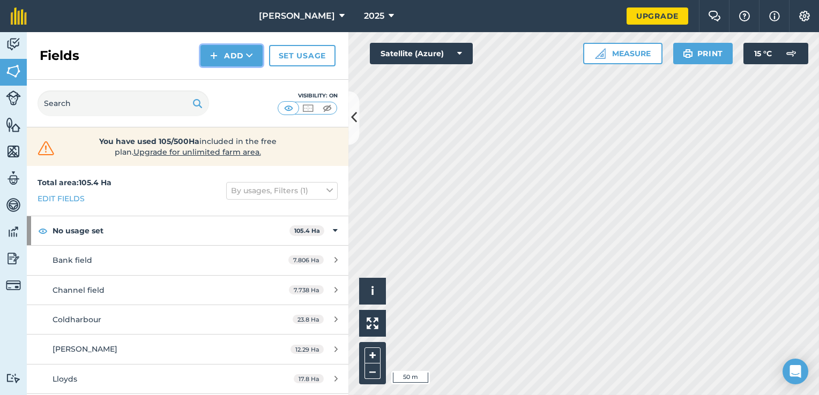
click at [211, 62] on img at bounding box center [213, 55] width 7 height 13
click at [228, 79] on link "Draw" at bounding box center [231, 80] width 59 height 24
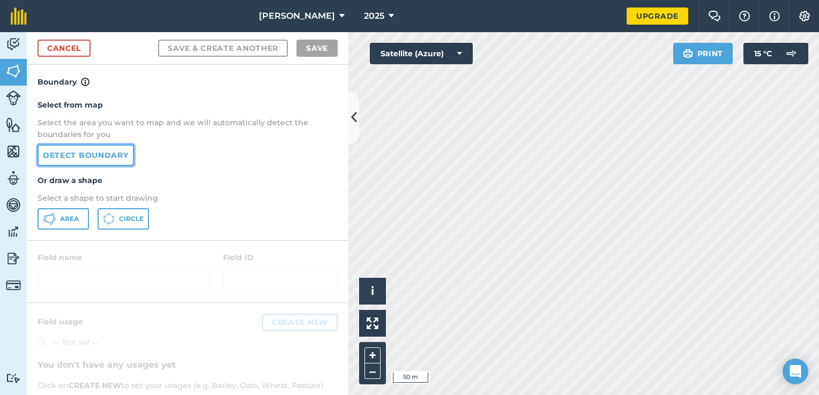
click at [77, 153] on link "Detect boundary" at bounding box center [85, 155] width 96 height 21
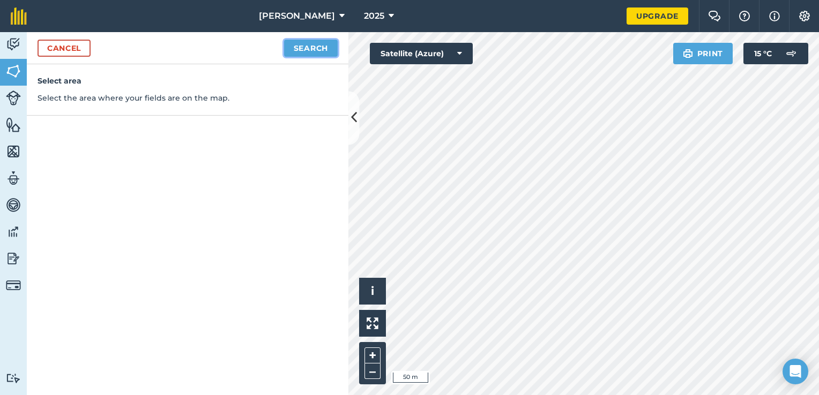
click at [285, 43] on button "Search" at bounding box center [311, 48] width 54 height 17
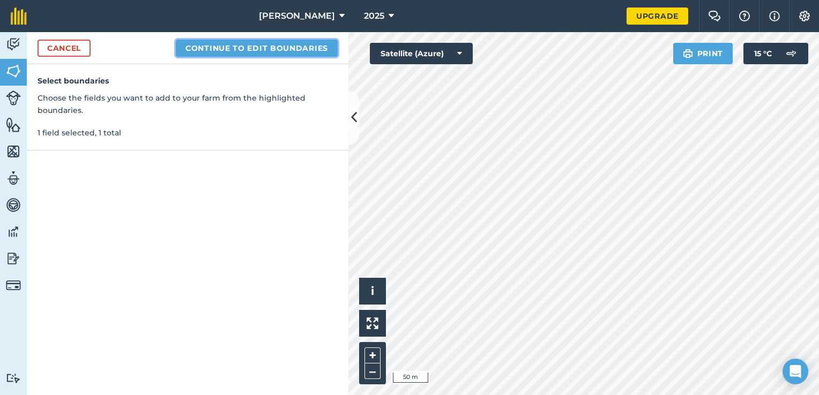
click at [244, 51] on button "Continue to edit boundaries" at bounding box center [257, 48] width 162 height 17
click at [245, 46] on button "Continue to name fields" at bounding box center [268, 48] width 139 height 17
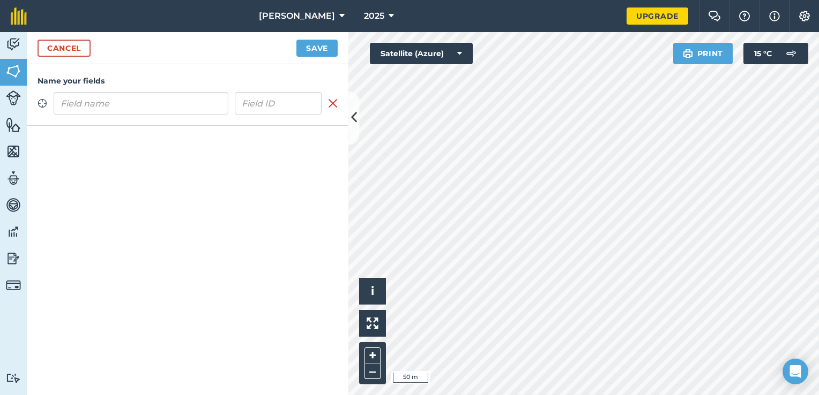
click at [165, 98] on input "text" at bounding box center [141, 103] width 175 height 22
type input "Landseer"
click at [305, 52] on button "Save" at bounding box center [316, 48] width 41 height 17
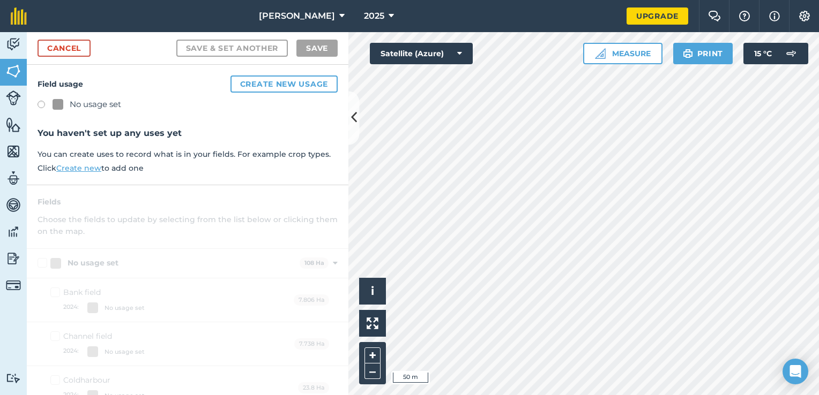
click at [81, 108] on div "No usage set" at bounding box center [95, 104] width 51 height 13
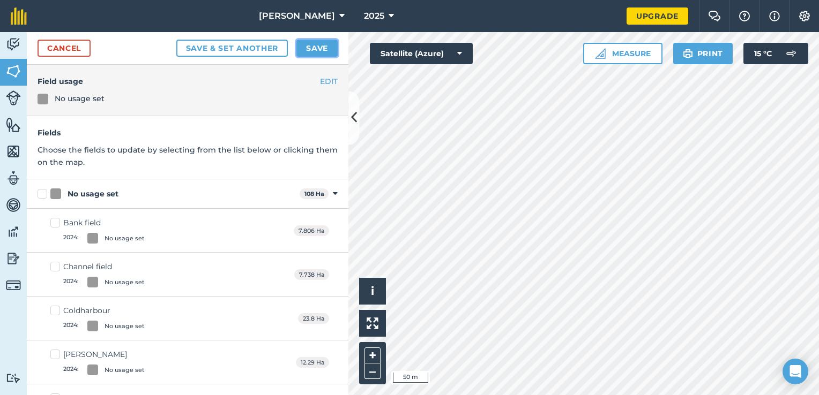
click at [311, 47] on button "Save" at bounding box center [316, 48] width 41 height 17
